Goal: Information Seeking & Learning: Learn about a topic

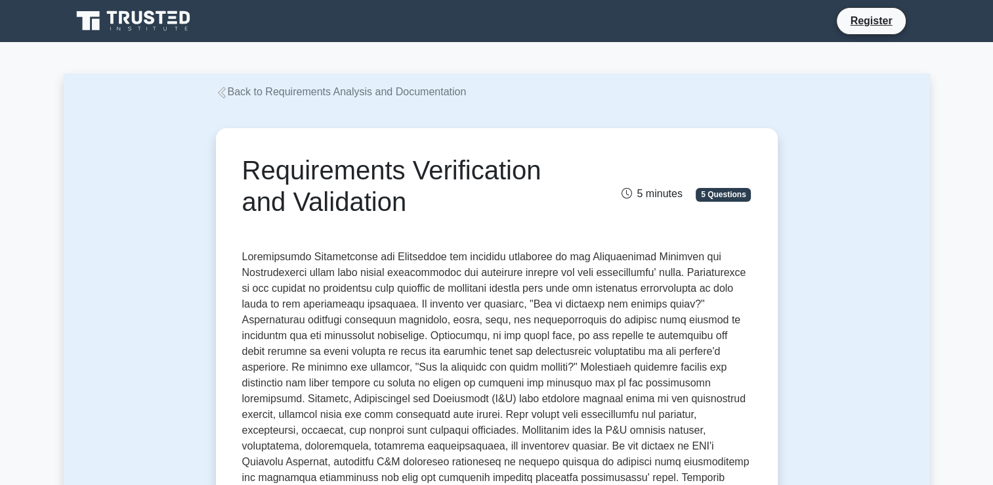
drag, startPoint x: 252, startPoint y: 169, endPoint x: 460, endPoint y: 212, distance: 212.5
click at [460, 212] on h1 "Requirements Verification and Validation" at bounding box center [409, 185] width 334 height 63
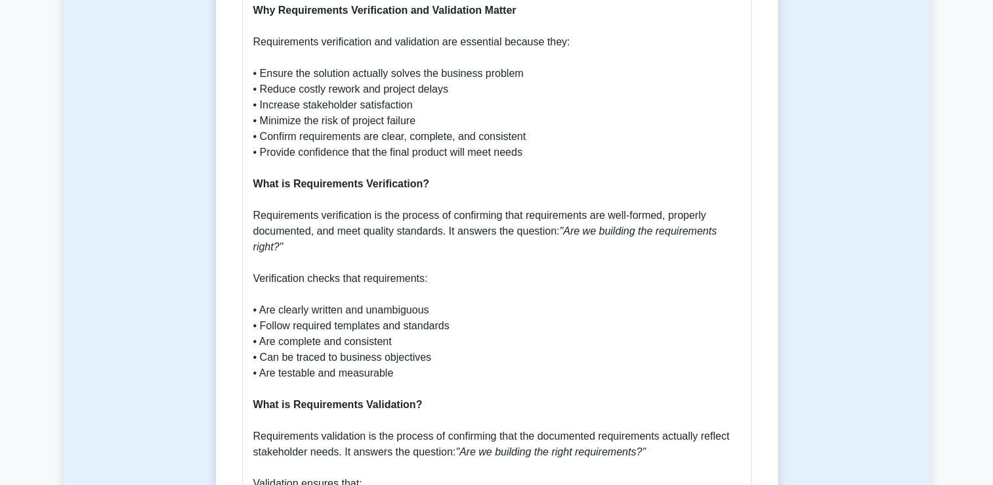
scroll to position [722, 0]
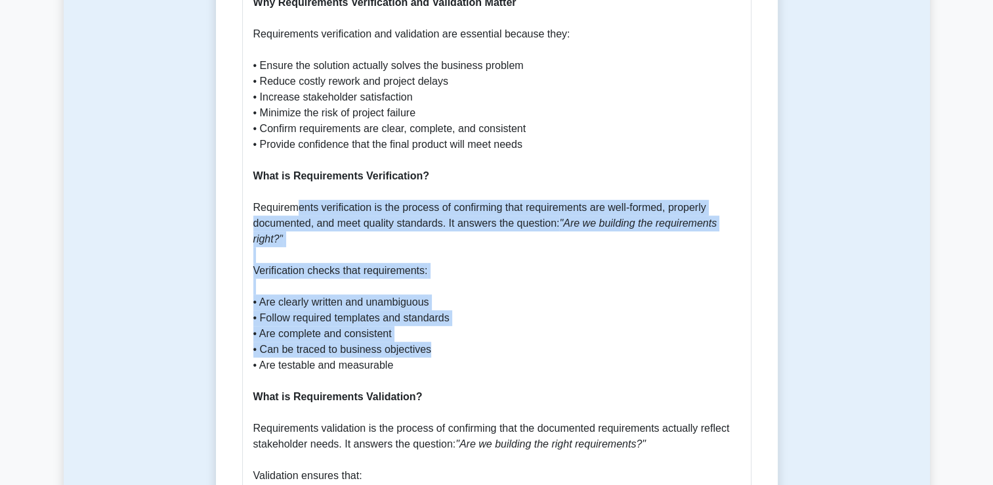
drag, startPoint x: 295, startPoint y: 195, endPoint x: 464, endPoint y: 337, distance: 219.9
drag, startPoint x: 464, startPoint y: 337, endPoint x: 485, endPoint y: 305, distance: 38.4
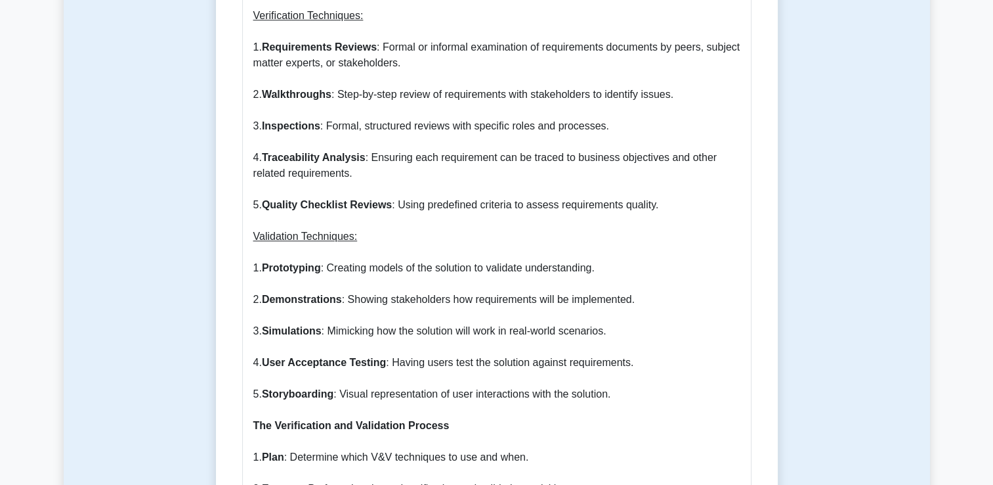
scroll to position [1313, 0]
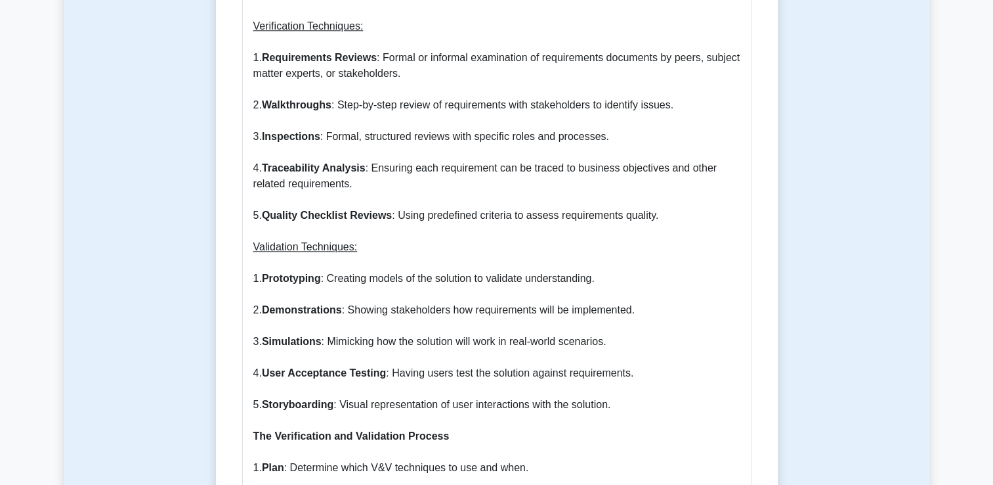
click at [400, 232] on p "Understanding Requirements Verification and Validation Requirements verificatio…" at bounding box center [496, 357] width 487 height 2127
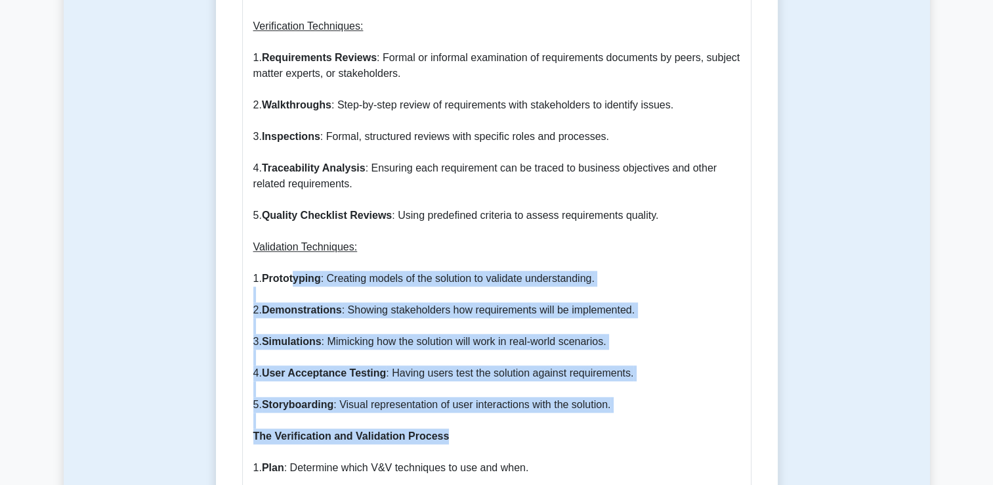
drag, startPoint x: 297, startPoint y: 259, endPoint x: 494, endPoint y: 421, distance: 255.7
click at [494, 421] on p "Understanding Requirements Verification and Validation Requirements verificatio…" at bounding box center [496, 357] width 487 height 2127
click at [487, 271] on p "Understanding Requirements Verification and Validation Requirements verificatio…" at bounding box center [496, 357] width 487 height 2127
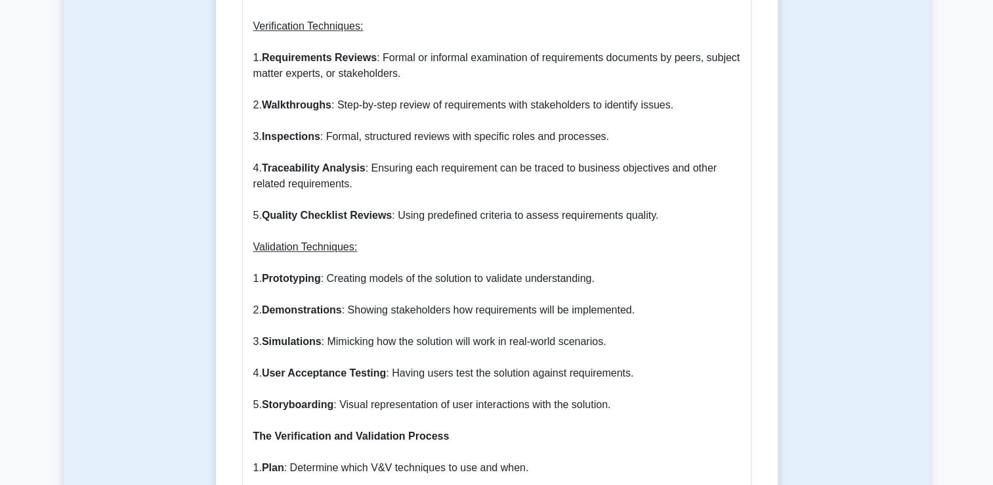
click at [508, 230] on p "Understanding Requirements Verification and Validation Requirements verificatio…" at bounding box center [496, 357] width 487 height 2127
click at [475, 160] on p "Understanding Requirements Verification and Validation Requirements verificatio…" at bounding box center [496, 357] width 487 height 2127
